Goal: Entertainment & Leisure: Consume media (video, audio)

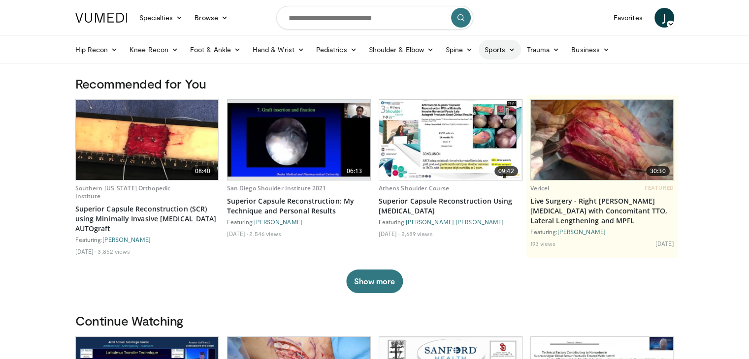
click at [504, 50] on link "Sports" at bounding box center [499, 50] width 42 height 20
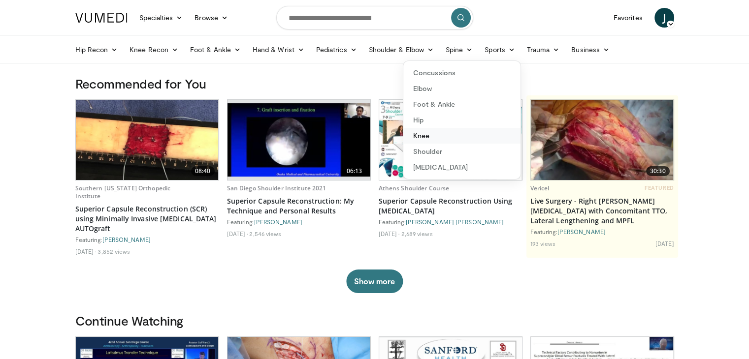
click at [419, 136] on link "Knee" at bounding box center [461, 136] width 117 height 16
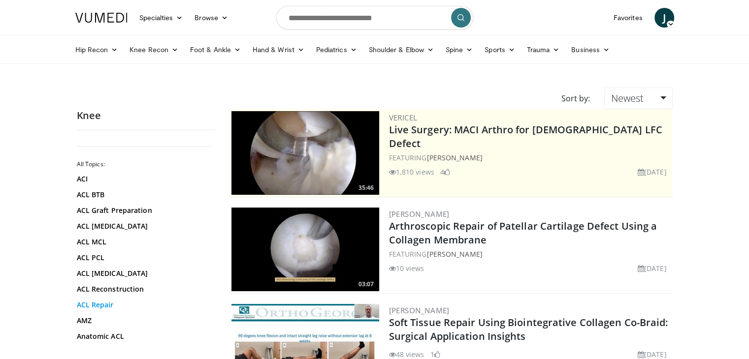
click at [101, 308] on link "ACL Repair" at bounding box center [143, 305] width 133 height 10
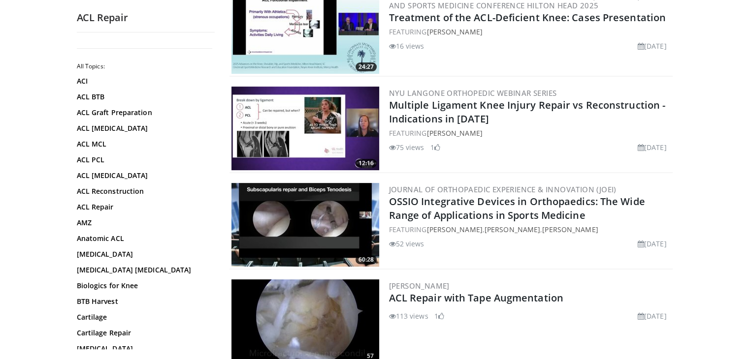
scroll to position [628, 0]
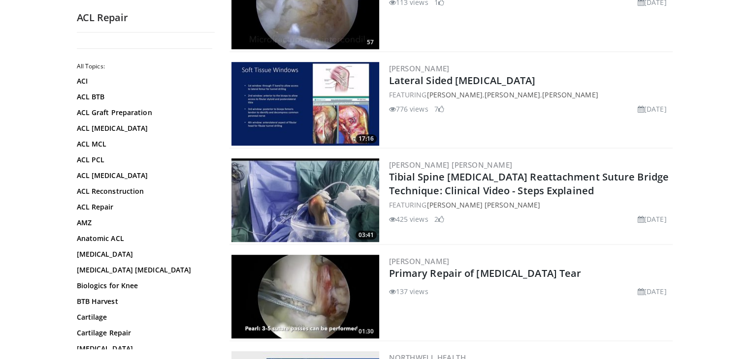
click at [296, 99] on img at bounding box center [305, 104] width 148 height 84
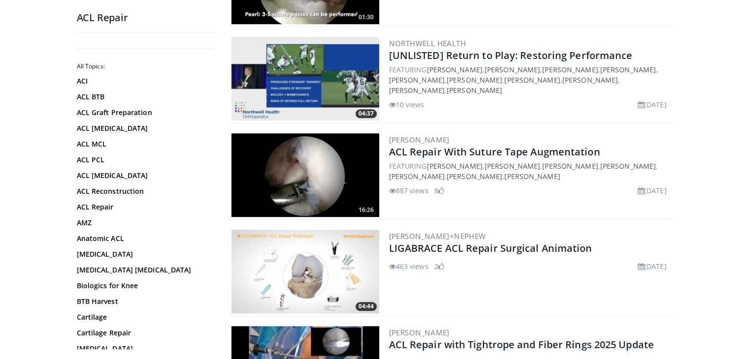
scroll to position [1257, 0]
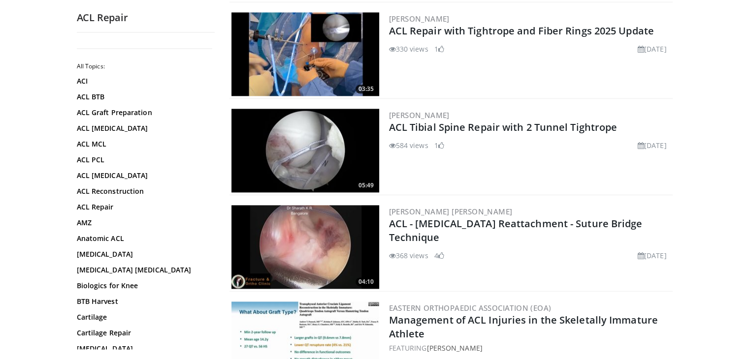
click at [289, 45] on img at bounding box center [305, 54] width 148 height 84
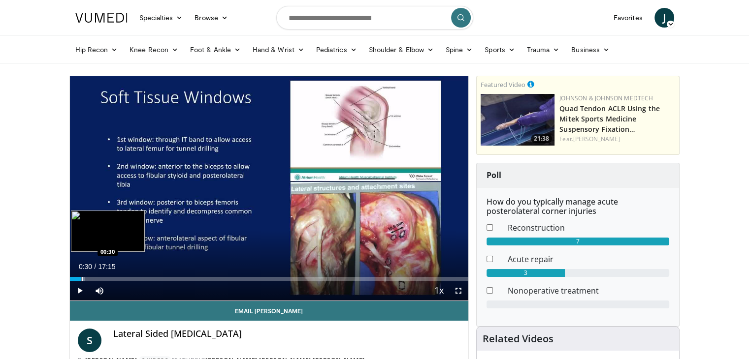
click at [82, 279] on div "Progress Bar" at bounding box center [82, 279] width 1 height 4
click at [99, 280] on div "Progress Bar" at bounding box center [99, 279] width 1 height 4
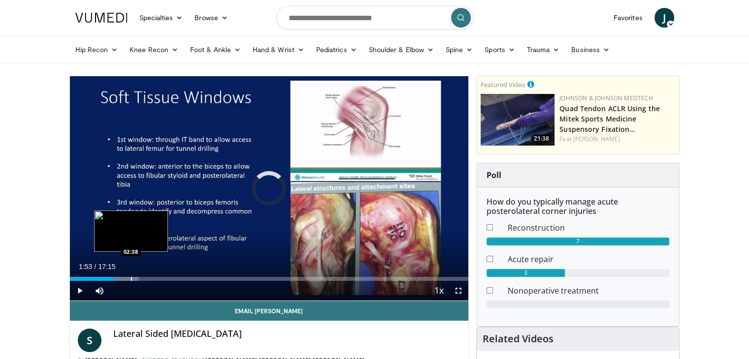
click at [131, 279] on div "Progress Bar" at bounding box center [131, 279] width 1 height 4
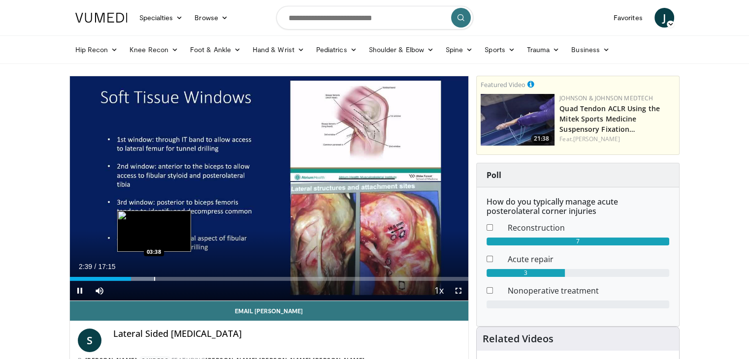
click at [154, 275] on div "Loaded : 21.22% 02:39 03:38" at bounding box center [269, 276] width 399 height 9
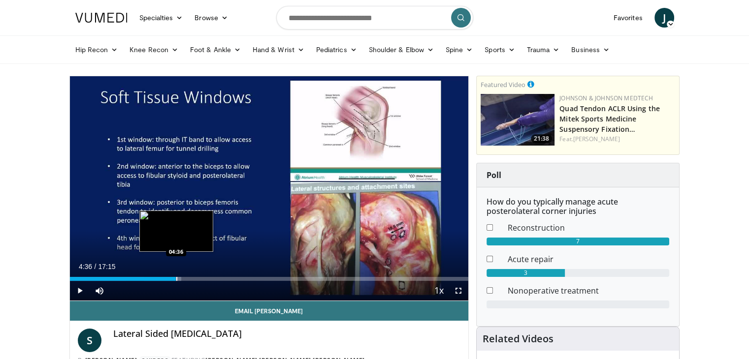
click at [176, 278] on div "Progress Bar" at bounding box center [176, 279] width 1 height 4
click at [190, 279] on div "Progress Bar" at bounding box center [190, 279] width 1 height 4
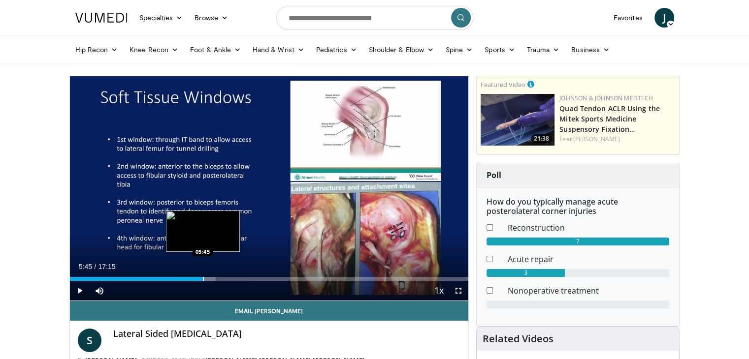
click at [203, 279] on div "Progress Bar" at bounding box center [203, 279] width 1 height 4
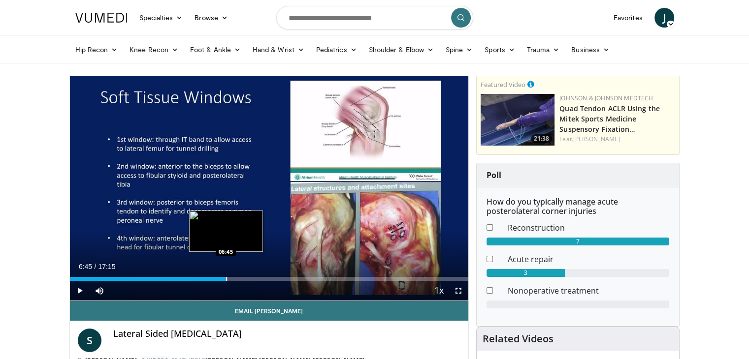
click at [225, 274] on div "Loaded : 39.55% 06:45 06:45" at bounding box center [269, 276] width 399 height 9
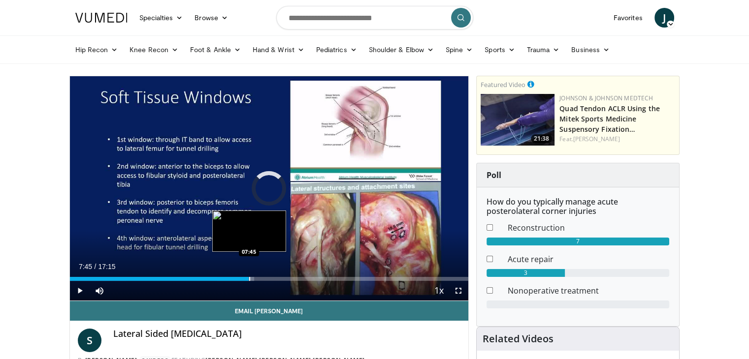
click at [249, 278] on div "Progress Bar" at bounding box center [249, 279] width 1 height 4
click at [266, 278] on div "Loaded : 52.09% 07:53 08:31" at bounding box center [269, 279] width 399 height 4
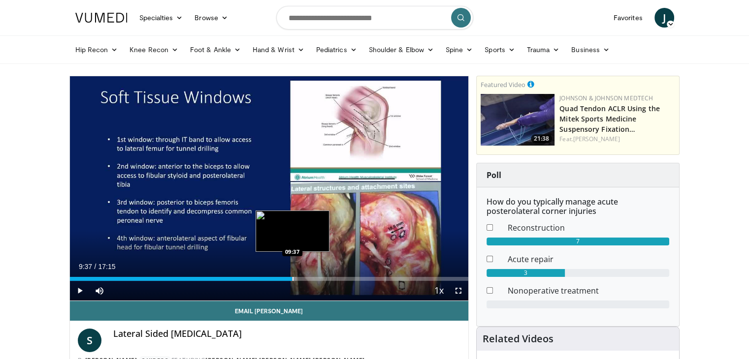
click at [292, 279] on div "Progress Bar" at bounding box center [292, 279] width 1 height 4
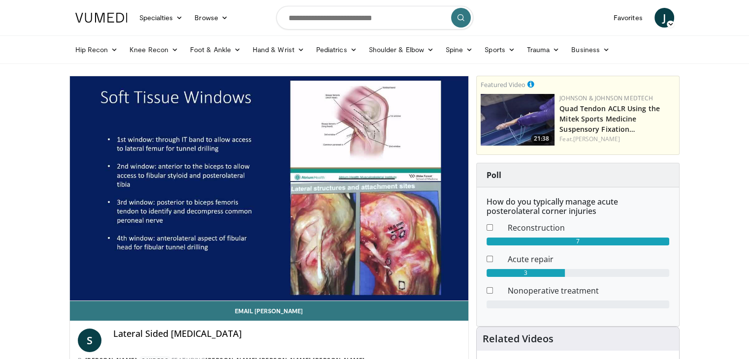
click at [312, 279] on div "10 seconds Tap to unmute" at bounding box center [269, 188] width 399 height 224
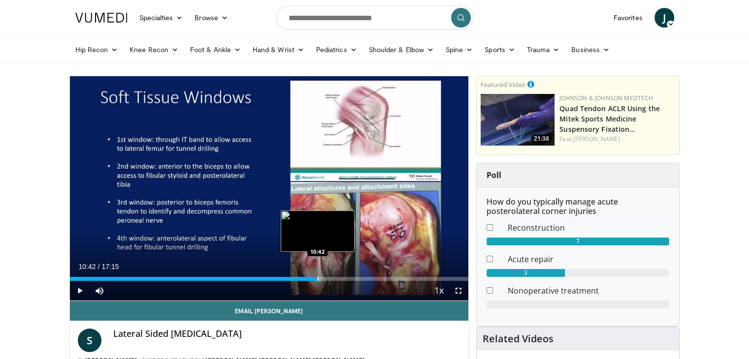
click at [317, 279] on div "Progress Bar" at bounding box center [317, 279] width 1 height 4
click at [334, 277] on div "Loaded : 68.49% 11:28 11:28" at bounding box center [269, 279] width 399 height 4
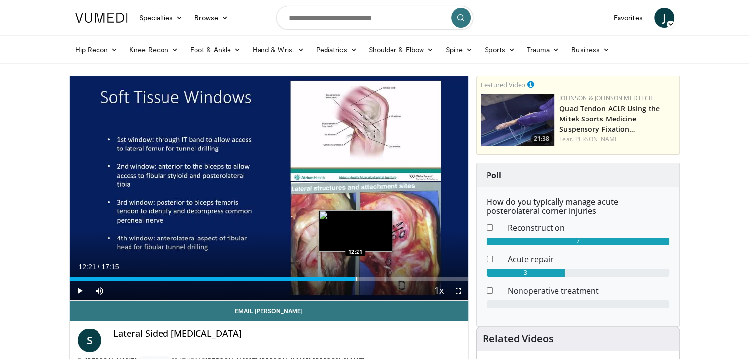
click at [355, 279] on div "Progress Bar" at bounding box center [355, 279] width 1 height 4
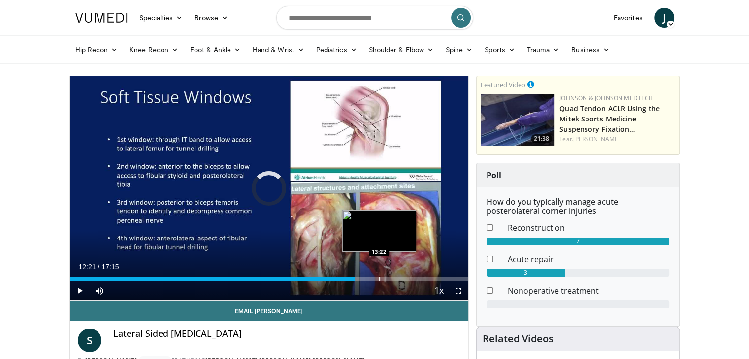
click at [379, 280] on div "Progress Bar" at bounding box center [379, 279] width 1 height 4
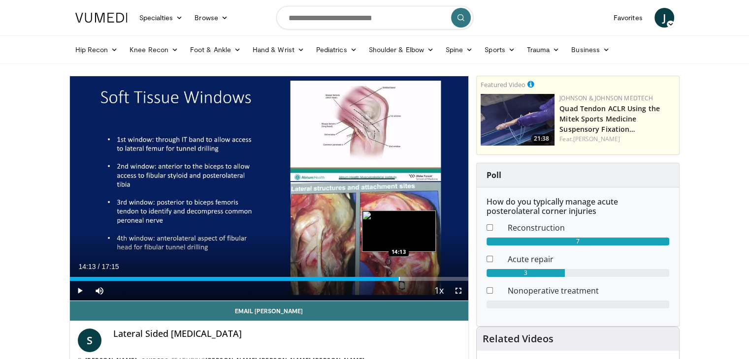
click at [399, 277] on div "Progress Bar" at bounding box center [399, 279] width 1 height 4
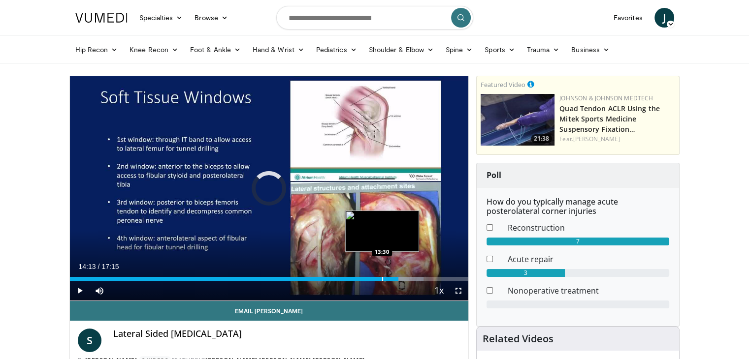
click at [382, 277] on div "Progress Bar" at bounding box center [382, 279] width 1 height 4
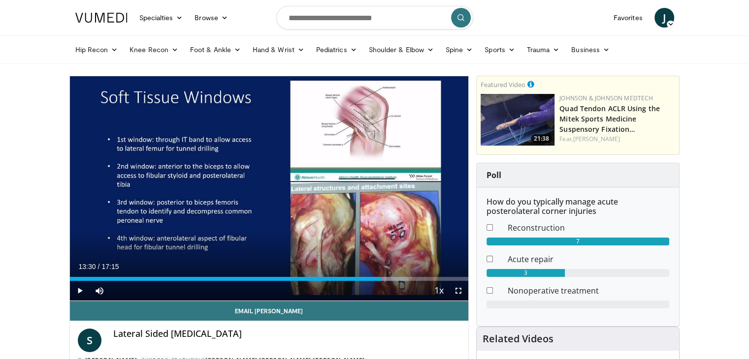
click at [371, 281] on div "Current Time 13:30 / Duration 17:15 Play Skip Backward Skip Forward Mute 0% Loa…" at bounding box center [269, 291] width 399 height 20
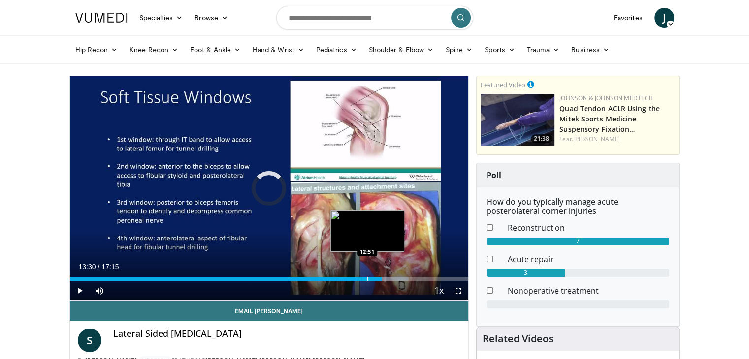
click at [366, 280] on div "13:30" at bounding box center [226, 279] width 312 height 4
click at [358, 278] on div "12:50" at bounding box center [218, 279] width 297 height 4
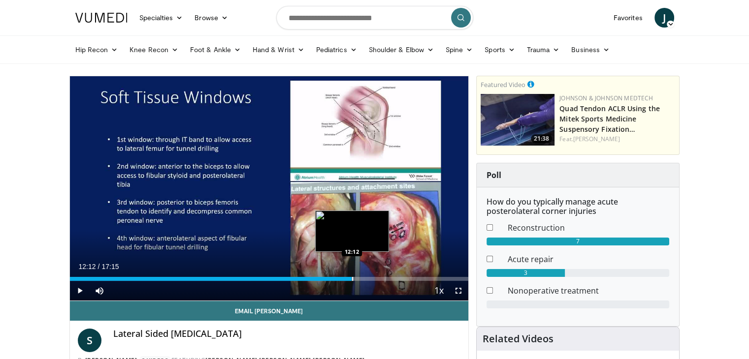
click at [352, 278] on div "Progress Bar" at bounding box center [352, 279] width 1 height 4
click at [340, 279] on div "Progress Bar" at bounding box center [340, 279] width 1 height 4
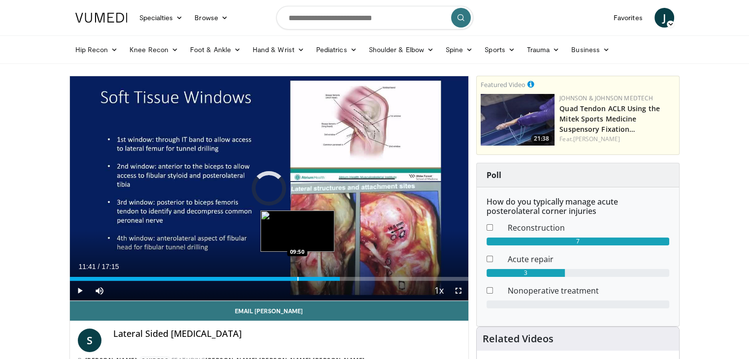
click at [296, 278] on div "11:41" at bounding box center [205, 279] width 270 height 4
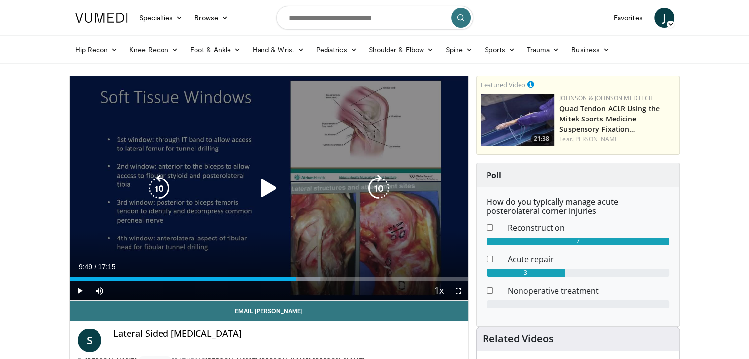
click at [295, 219] on div "10 seconds Tap to unmute" at bounding box center [269, 188] width 399 height 224
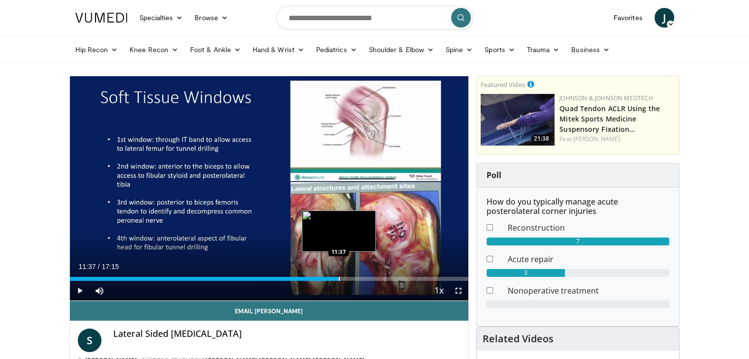
click at [339, 278] on div "Progress Bar" at bounding box center [339, 279] width 1 height 4
click at [353, 276] on div "Loaded : 73.31% 12:17 12:17" at bounding box center [269, 276] width 399 height 9
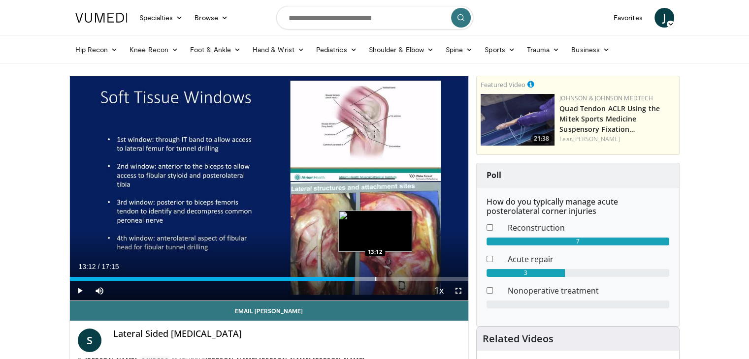
click at [375, 275] on div "Loaded : 77.17% 13:12 13:12" at bounding box center [269, 276] width 399 height 9
click at [388, 279] on div "Progress Bar" at bounding box center [388, 279] width 1 height 4
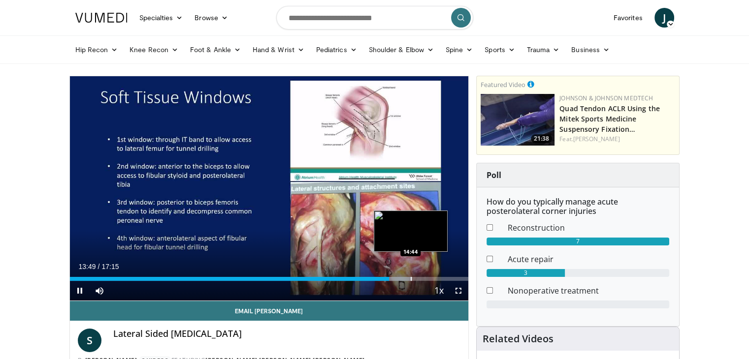
click at [411, 278] on div "Progress Bar" at bounding box center [411, 279] width 1 height 4
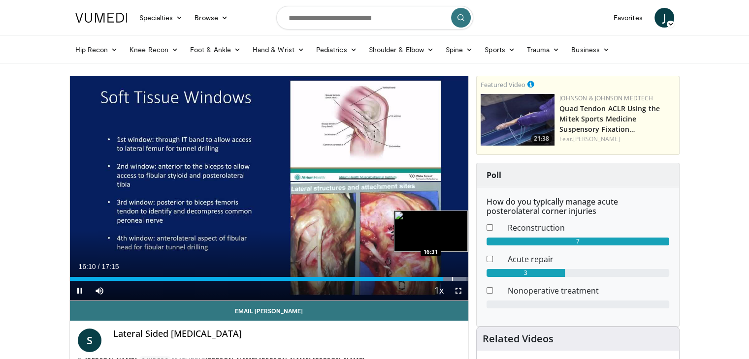
click at [452, 278] on div "Progress Bar" at bounding box center [452, 279] width 1 height 4
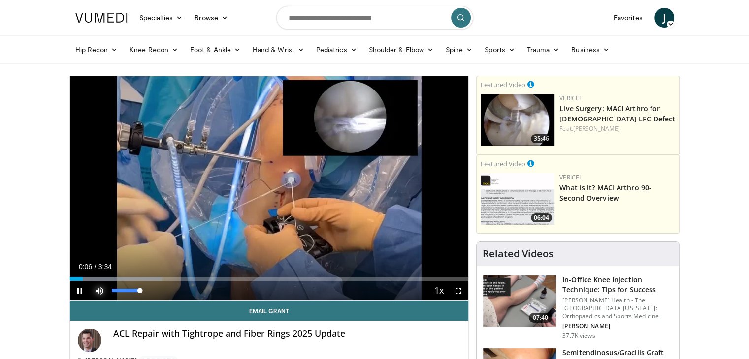
click at [93, 281] on span "Video Player" at bounding box center [100, 291] width 20 height 20
click at [78, 287] on span "Video Player" at bounding box center [80, 291] width 20 height 20
